Goal: Find specific page/section: Find specific page/section

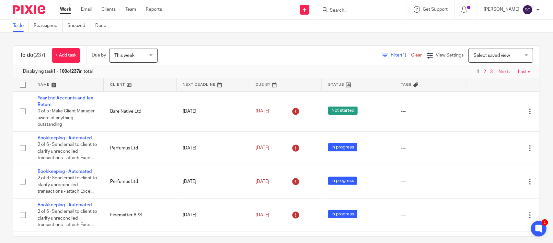
click at [329, 12] on input "Search" at bounding box center [358, 11] width 58 height 6
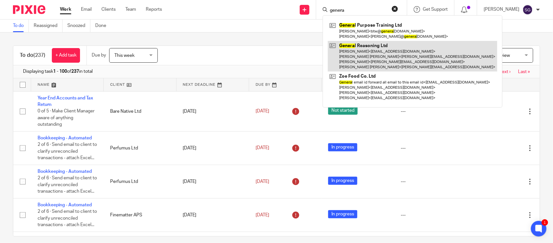
type input "genera"
click at [369, 51] on link at bounding box center [413, 56] width 170 height 31
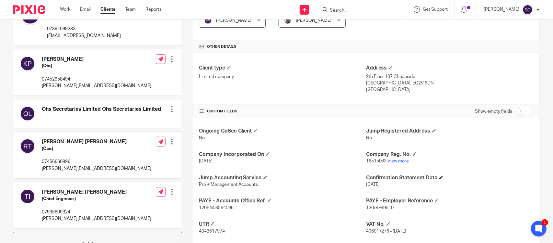
scroll to position [132, 0]
click at [388, 158] on link "View more" at bounding box center [398, 160] width 21 height 5
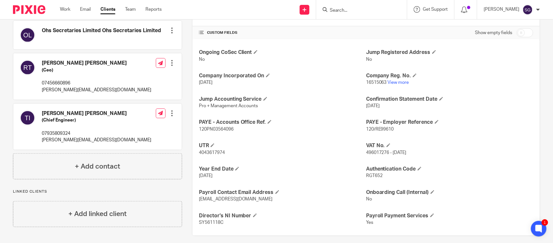
scroll to position [211, 0]
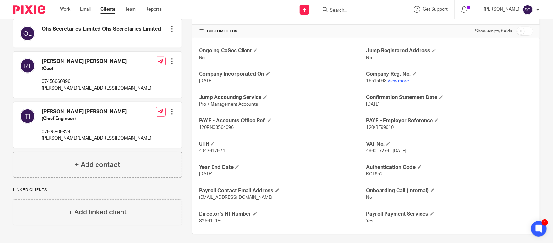
click at [329, 6] on form at bounding box center [363, 10] width 69 height 8
click at [329, 8] on input "Search" at bounding box center [358, 11] width 58 height 6
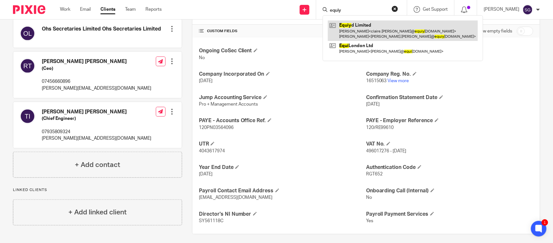
type input "equiy"
click at [366, 26] on link at bounding box center [403, 30] width 150 height 20
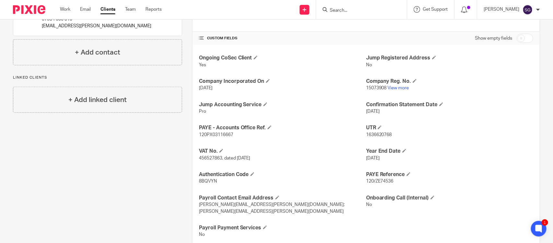
scroll to position [204, 0]
click at [372, 179] on span "120/ZE74536" at bounding box center [380, 181] width 28 height 5
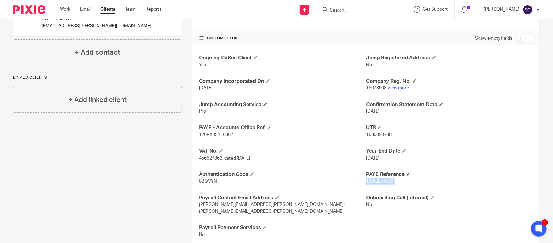
copy p "120/ZE74536"
click at [199, 132] on span "120PX03116667" at bounding box center [216, 134] width 34 height 5
copy p "120PX03116667"
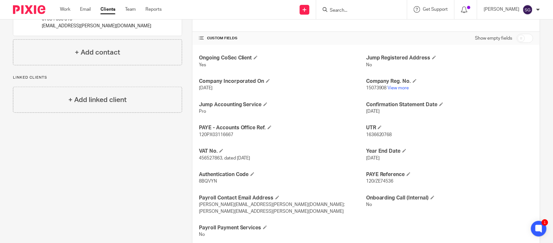
type input "r"
click at [329, 10] on input "r" at bounding box center [358, 11] width 58 height 6
type input "era"
click at [361, 26] on link at bounding box center [368, 27] width 80 height 15
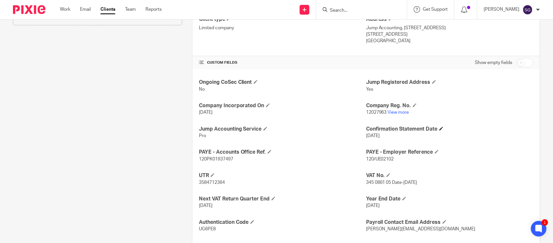
scroll to position [183, 0]
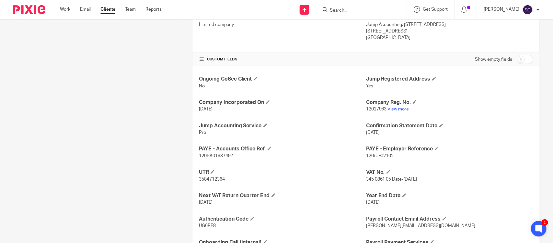
click at [381, 153] on span "120/UE02102" at bounding box center [380, 155] width 28 height 5
copy p "120/UE02102"
click at [207, 153] on span "120PK01937497" at bounding box center [216, 155] width 34 height 5
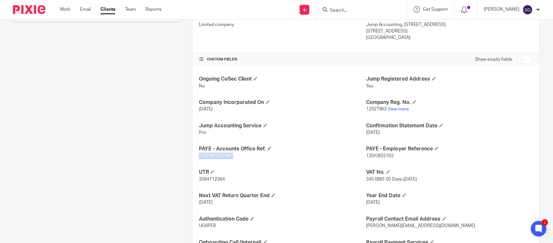
click at [207, 153] on span "120PK01937497" at bounding box center [216, 155] width 34 height 5
copy span "120PK01937497"
click at [331, 12] on input "Search" at bounding box center [358, 11] width 58 height 6
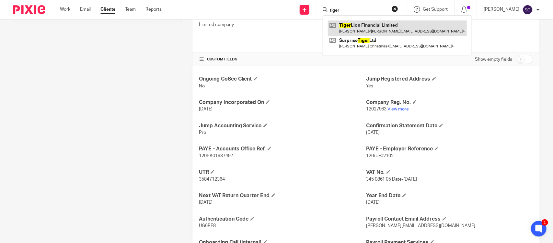
type input "tiger"
click at [349, 25] on link at bounding box center [397, 27] width 139 height 15
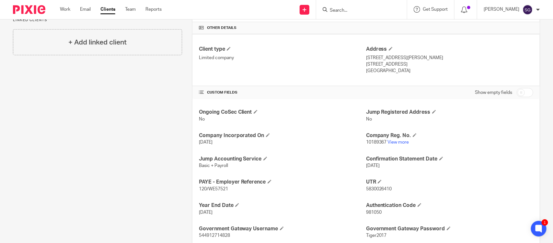
scroll to position [190, 0]
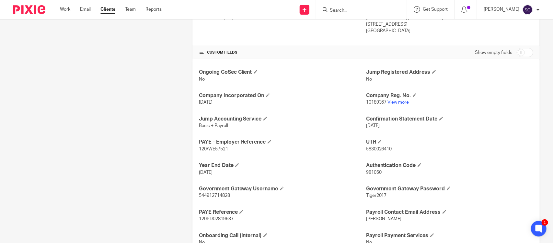
click at [206, 146] on p "120/WE57521" at bounding box center [282, 149] width 167 height 6
click at [207, 147] on span "120/WE57521" at bounding box center [213, 149] width 29 height 5
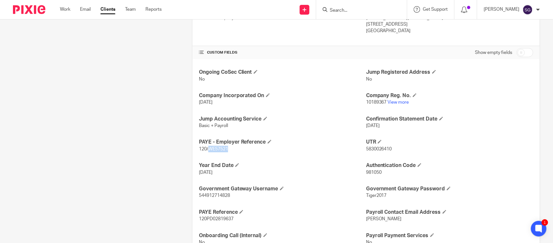
click at [207, 147] on span "120/WE57521" at bounding box center [213, 149] width 29 height 5
click at [205, 147] on span "120/WE57521" at bounding box center [213, 149] width 29 height 5
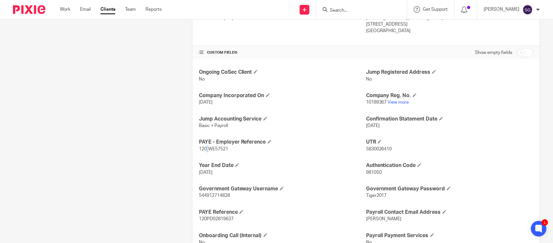
click at [205, 147] on span "120/WE57521" at bounding box center [213, 149] width 29 height 5
copy p "120/WE57521"
click at [205, 216] on span "120PD02819637" at bounding box center [216, 218] width 35 height 5
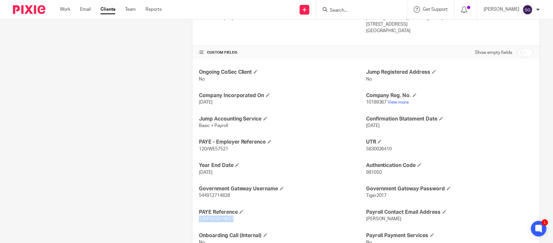
click at [205, 216] on span "120PD02819637" at bounding box center [216, 218] width 35 height 5
copy p "120PD02819637"
click at [329, 13] on input "Search" at bounding box center [358, 11] width 58 height 6
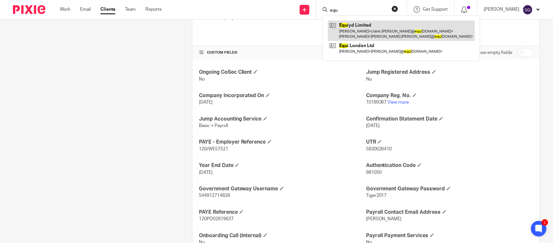
type input "equ"
click at [350, 28] on link at bounding box center [401, 30] width 147 height 20
